Goal: Task Accomplishment & Management: Use online tool/utility

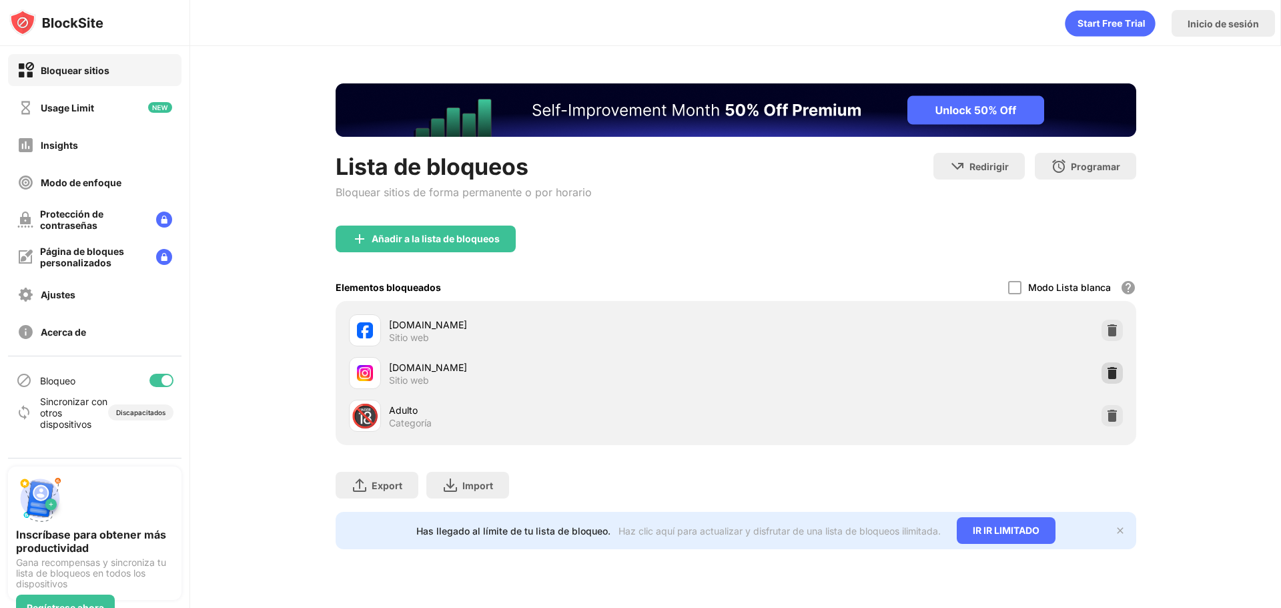
click at [1104, 380] on div at bounding box center [1112, 372] width 21 height 21
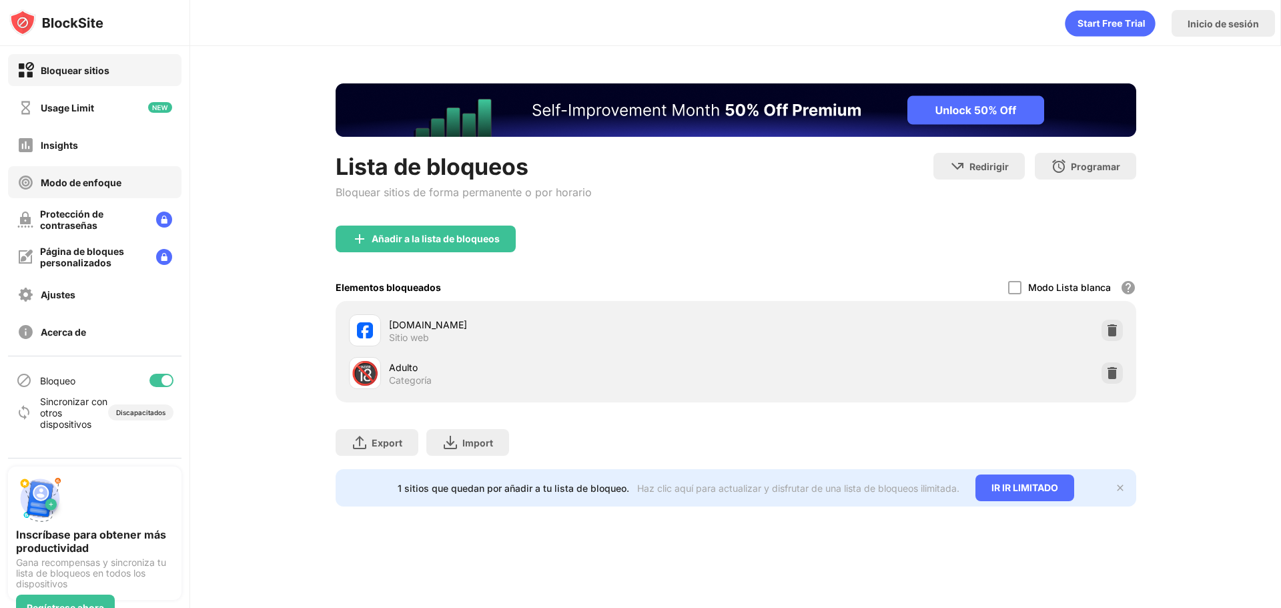
click at [110, 175] on div "Modo de enfoque" at bounding box center [69, 182] width 104 height 17
